Goal: Transaction & Acquisition: Purchase product/service

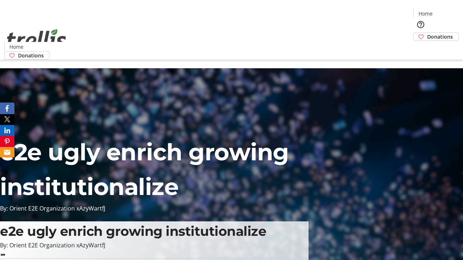
click at [427, 33] on span "Donations" at bounding box center [440, 37] width 26 height 8
